Goal: Task Accomplishment & Management: Manage account settings

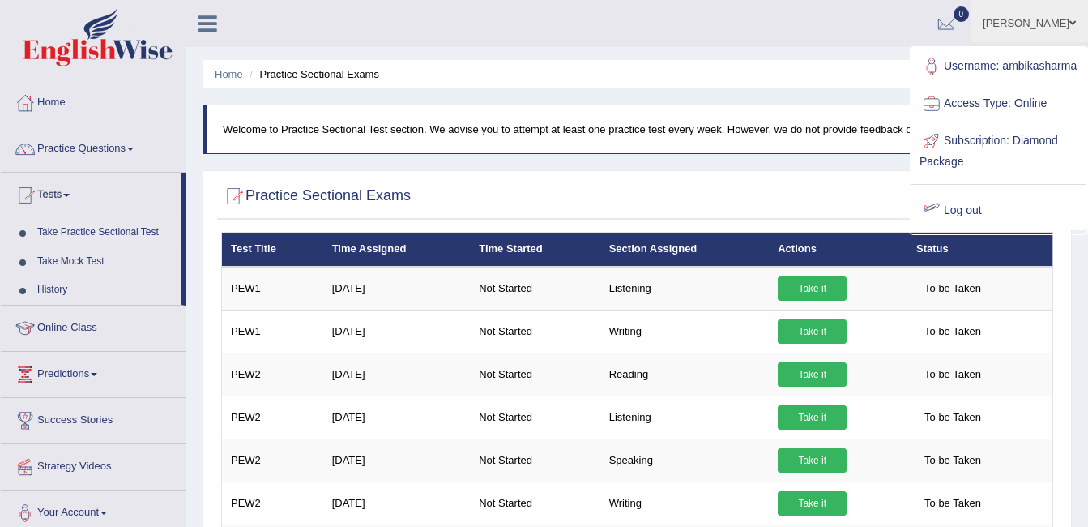
click at [942, 222] on div at bounding box center [932, 211] width 24 height 24
